Goal: Information Seeking & Learning: Learn about a topic

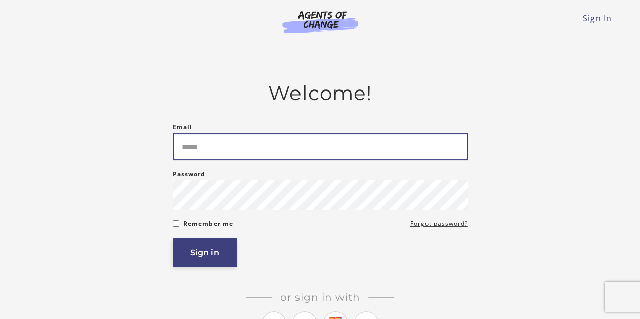
type input "**********"
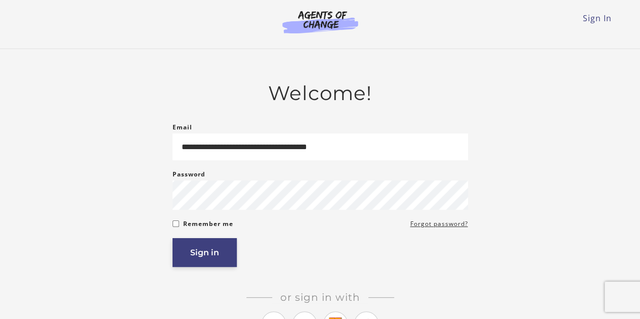
click at [204, 256] on button "Sign in" at bounding box center [204, 252] width 64 height 29
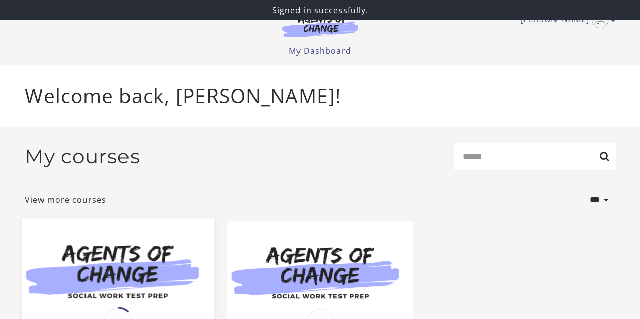
click at [164, 261] on img at bounding box center [117, 270] width 192 height 104
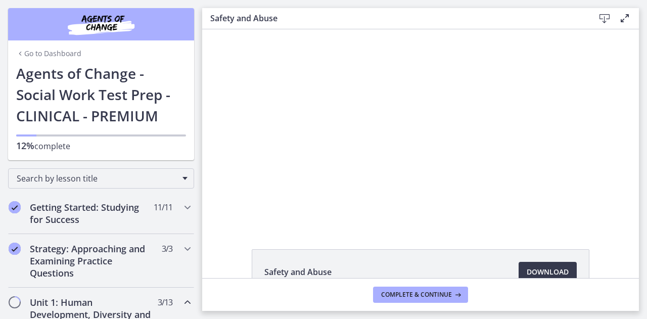
click at [77, 297] on h2 "Unit 1: Human Development, Diversity and Behavior in the Environment" at bounding box center [91, 320] width 123 height 49
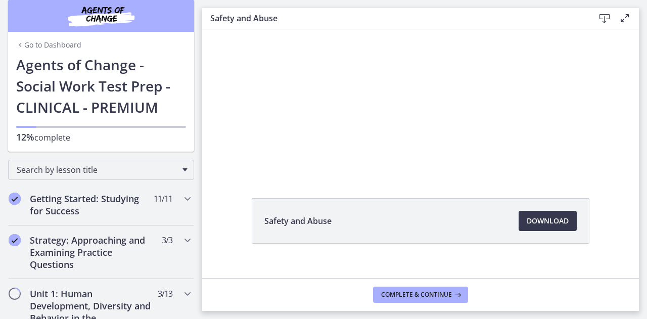
scroll to position [63, 0]
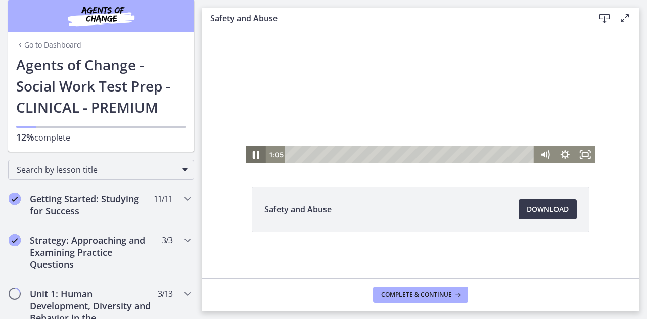
click at [252, 156] on icon "Pause" at bounding box center [256, 155] width 24 height 21
click at [254, 153] on icon "Play Video" at bounding box center [257, 155] width 6 height 9
